Goal: Task Accomplishment & Management: Use online tool/utility

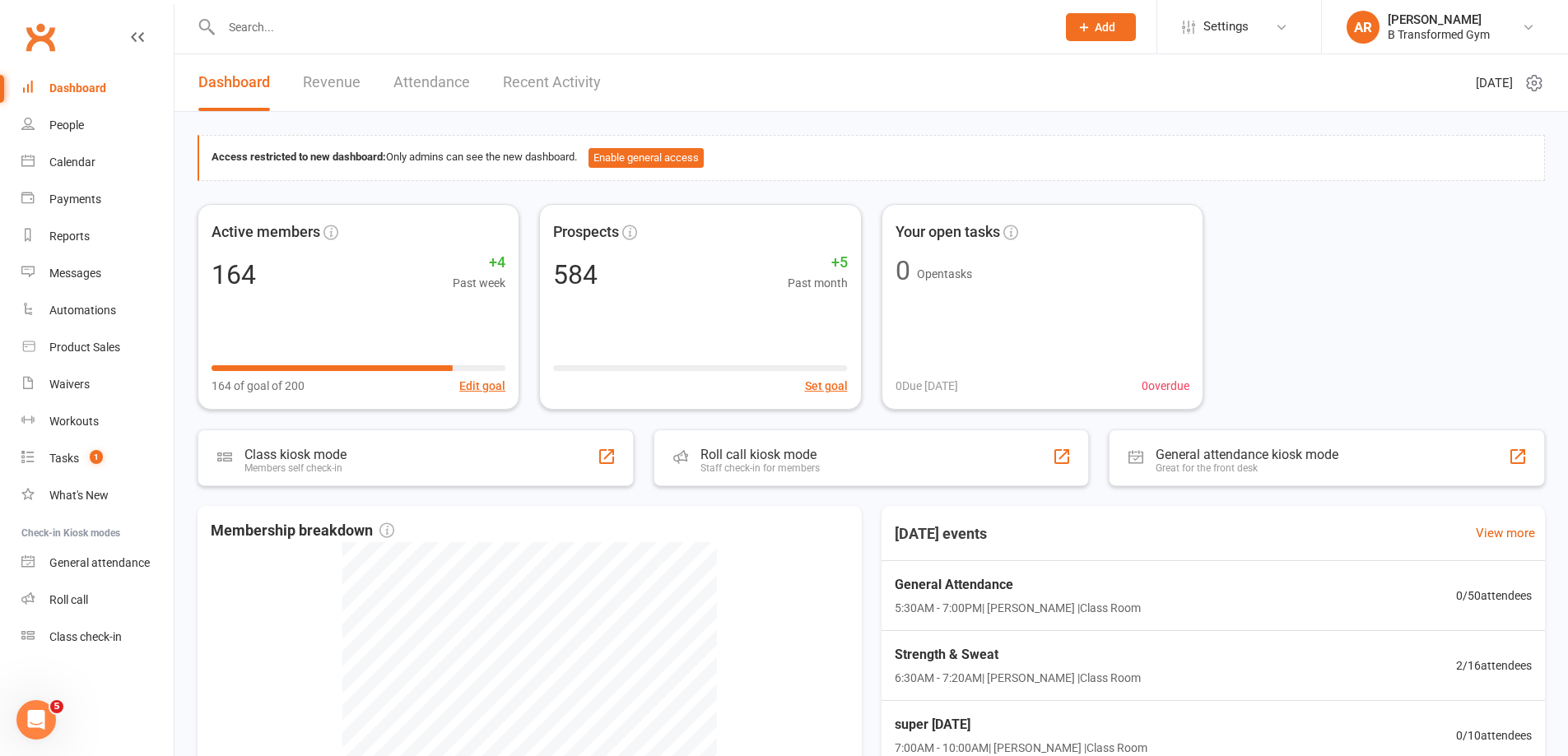
drag, startPoint x: 116, startPoint y: 566, endPoint x: 216, endPoint y: 561, distance: 100.1
click at [117, 566] on div "General attendance" at bounding box center [99, 563] width 100 height 13
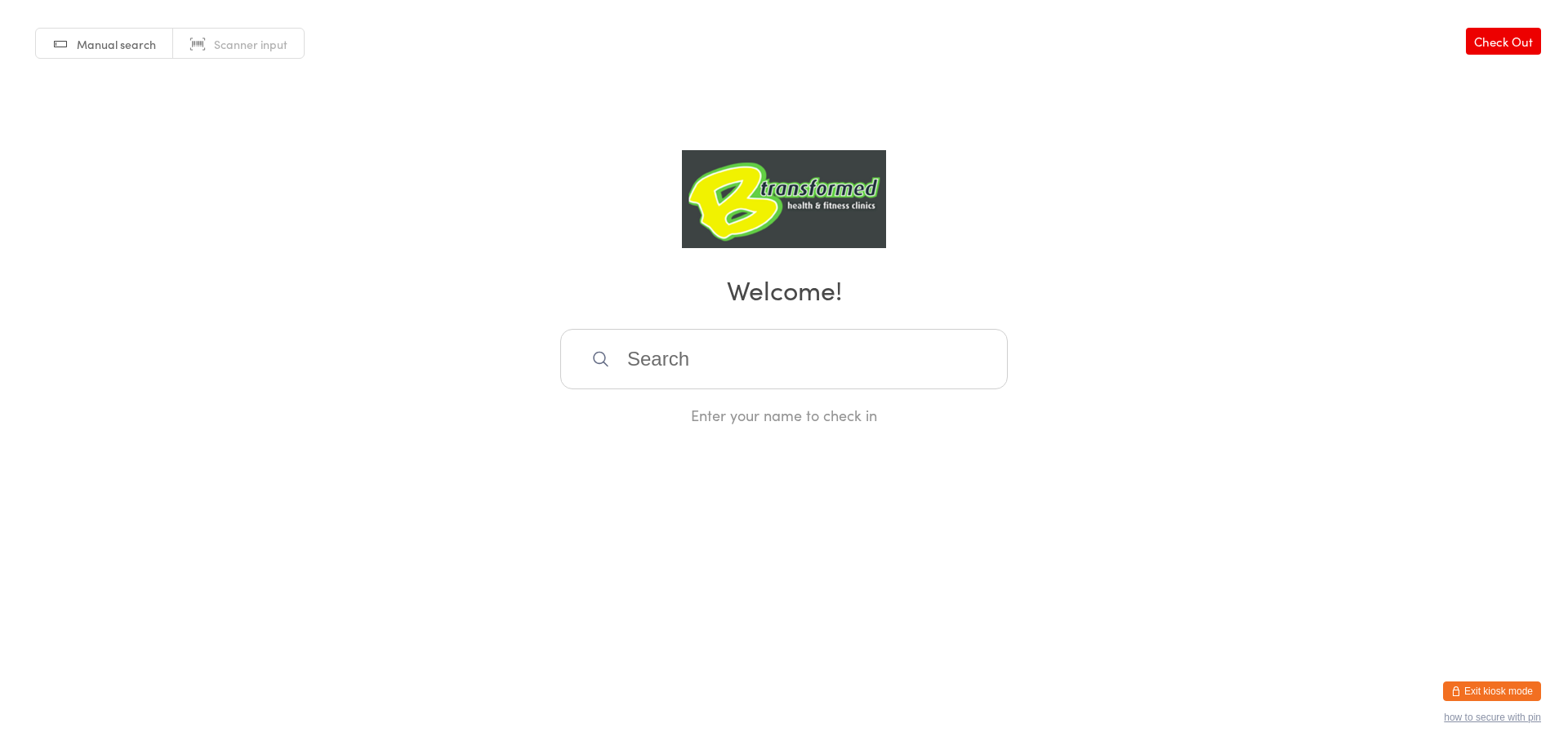
click at [253, 43] on span "Scanner input" at bounding box center [251, 44] width 73 height 16
click at [661, 359] on input "search" at bounding box center [784, 359] width 448 height 60
type input "220213"
